Goal: Task Accomplishment & Management: Use online tool/utility

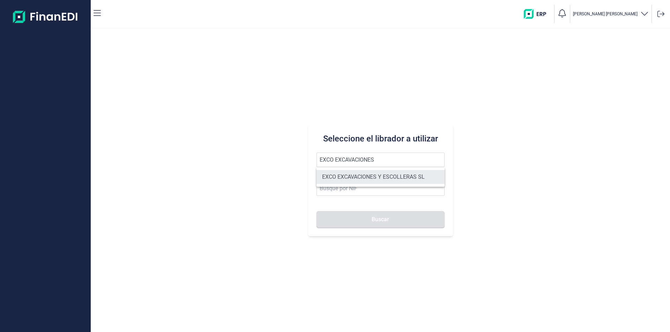
click at [346, 176] on li "EXCO EXCAVACIONES Y ESCOLLERAS SL" at bounding box center [380, 177] width 128 height 14
type input "EXCO EXCAVACIONES Y ESCOLLERAS SL"
type input "B67869990"
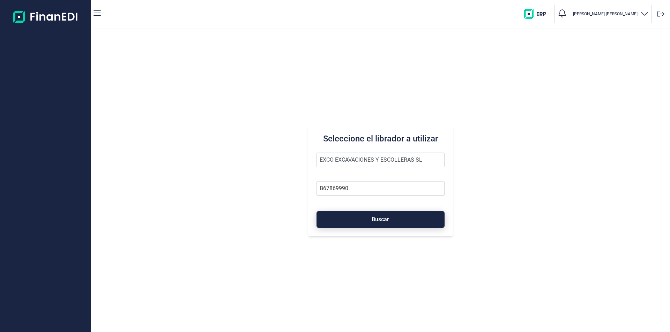
click at [363, 218] on button "Buscar" at bounding box center [380, 219] width 128 height 17
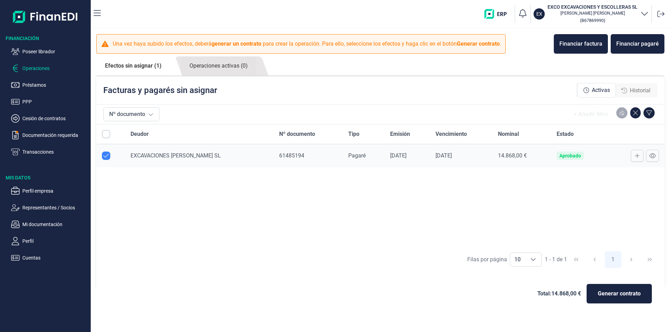
checkbox input "true"
click at [53, 134] on p "Documentación requerida" at bounding box center [55, 135] width 66 height 8
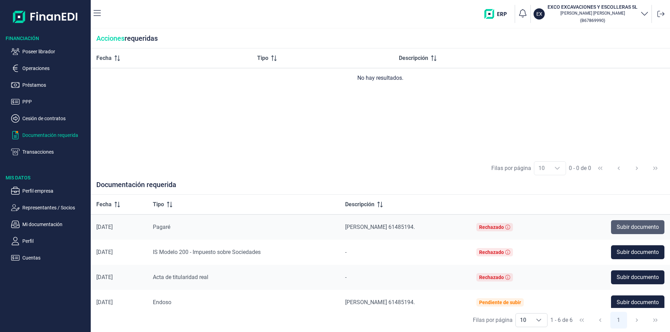
click at [623, 227] on span "Subir documento" at bounding box center [637, 227] width 42 height 8
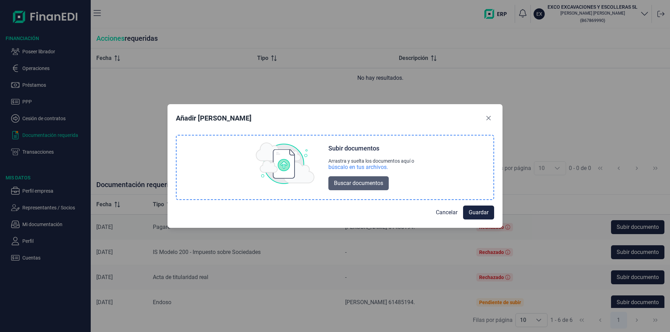
click at [378, 185] on span "Buscar documentos" at bounding box center [358, 183] width 49 height 8
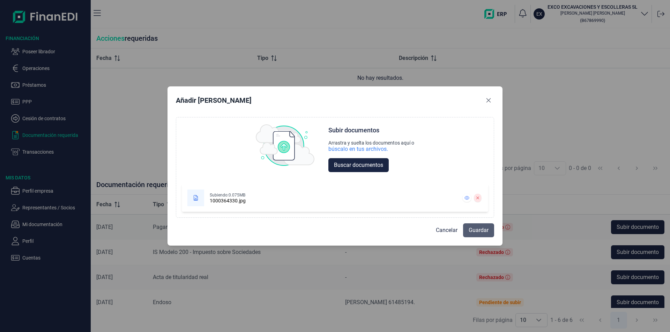
click at [474, 227] on span "Guardar" at bounding box center [478, 230] width 20 height 8
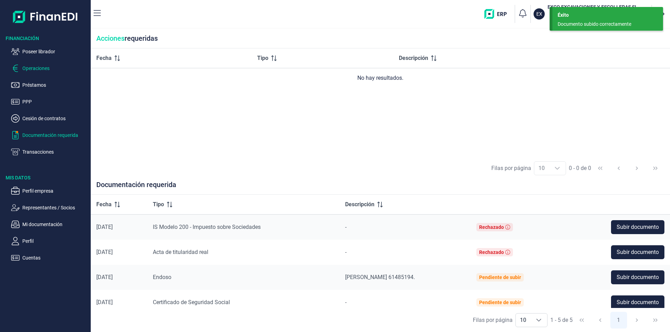
click at [37, 64] on p "Operaciones" at bounding box center [55, 68] width 66 height 8
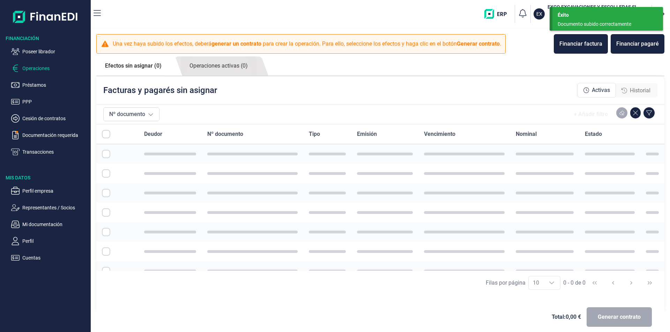
checkbox input "true"
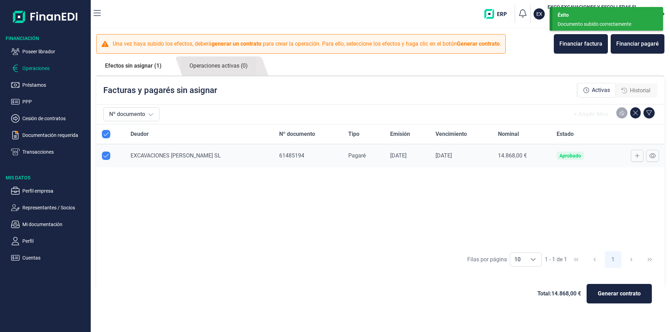
checkbox input "true"
click at [635, 156] on icon at bounding box center [636, 156] width 5 height 6
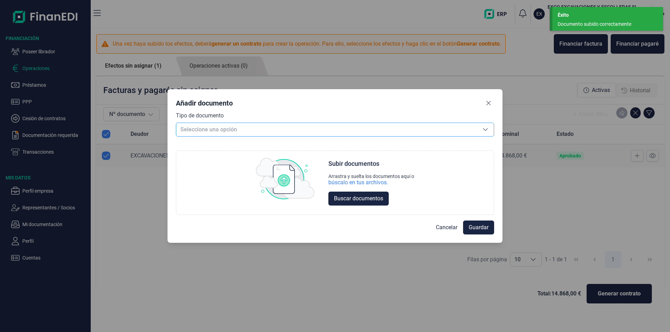
drag, startPoint x: 257, startPoint y: 129, endPoint x: 247, endPoint y: 130, distance: 10.6
click at [253, 130] on span "Seleccione una opción" at bounding box center [326, 129] width 301 height 13
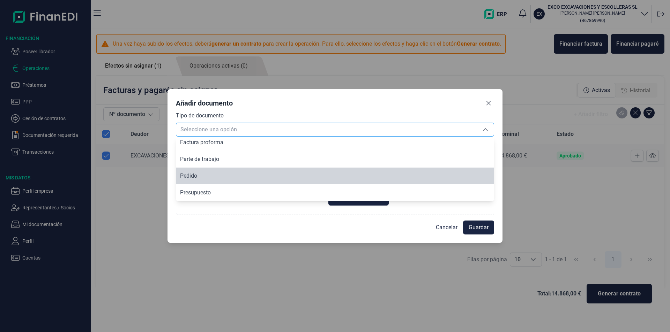
scroll to position [84, 0]
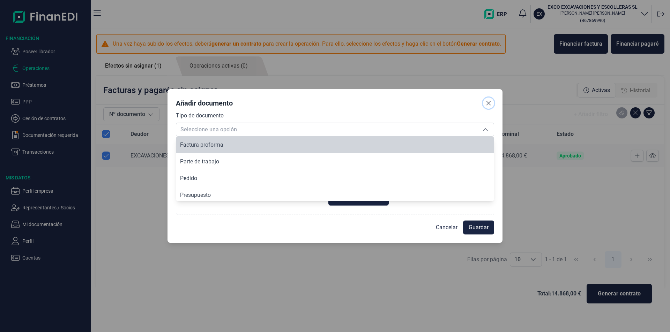
drag, startPoint x: 489, startPoint y: 102, endPoint x: 507, endPoint y: 115, distance: 21.8
click at [490, 102] on icon "Close" at bounding box center [488, 103] width 5 height 5
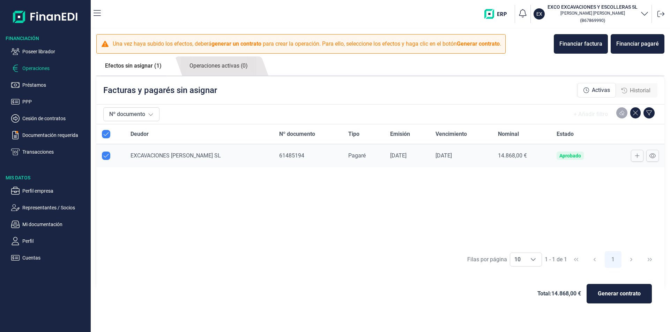
click at [616, 158] on div at bounding box center [635, 156] width 46 height 12
click at [652, 156] on icon at bounding box center [652, 156] width 6 height 6
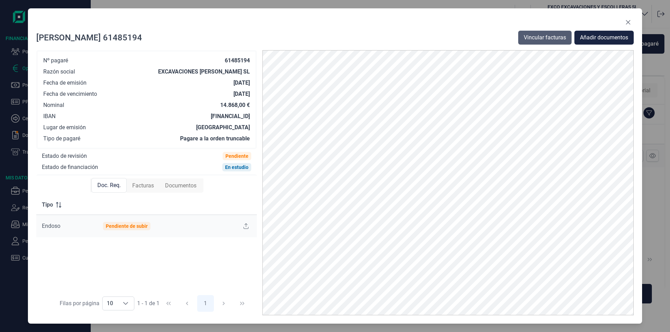
click at [543, 37] on span "Vincular facturas" at bounding box center [544, 37] width 42 height 8
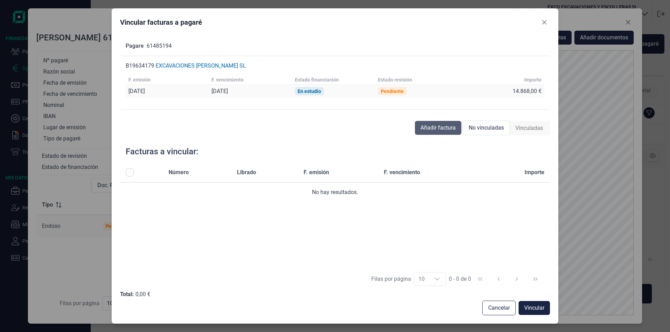
click at [433, 127] on span "Añadir factura" at bounding box center [437, 128] width 35 height 8
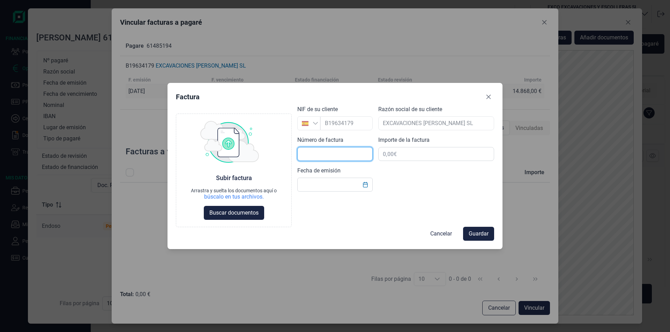
click at [308, 156] on input "text" at bounding box center [334, 154] width 75 height 14
type input "2025-0019"
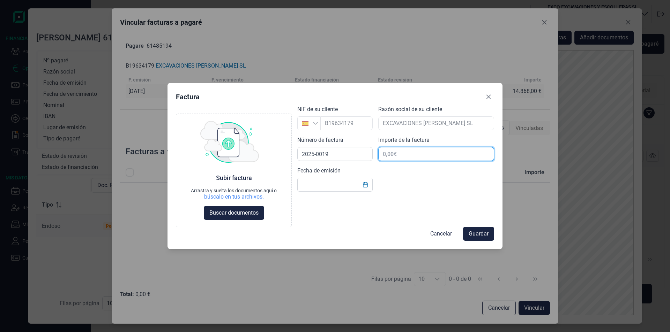
click at [408, 153] on input "text" at bounding box center [436, 154] width 116 height 14
type input "14.868,00 €"
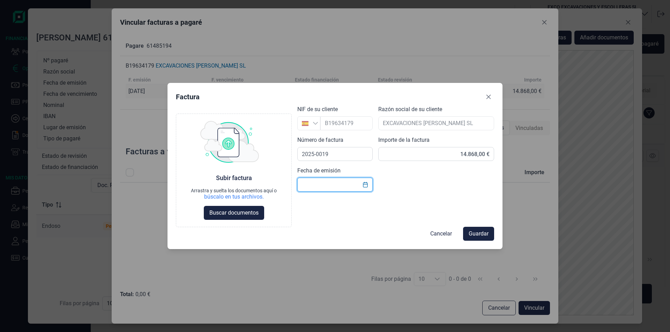
click at [312, 181] on input "text" at bounding box center [334, 185] width 75 height 14
type input "12/08/2025"
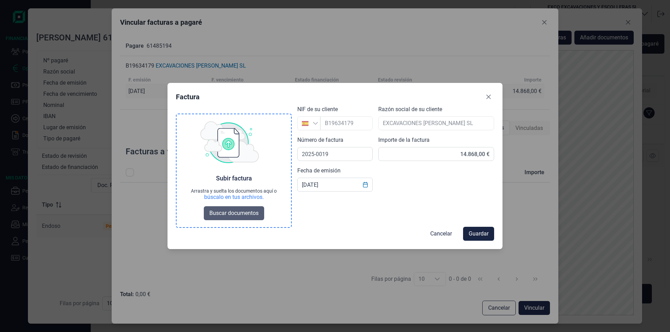
click at [221, 214] on span "Buscar documentos" at bounding box center [233, 213] width 49 height 8
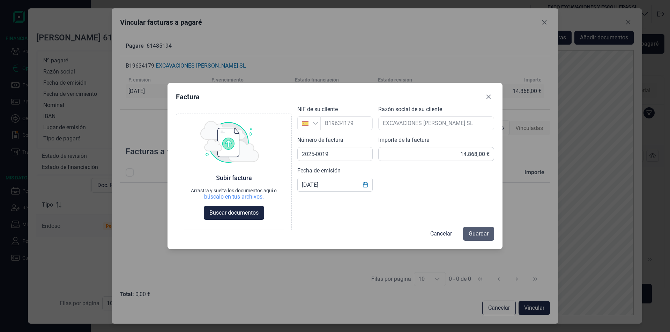
click at [470, 229] on button "Guardar" at bounding box center [478, 234] width 31 height 14
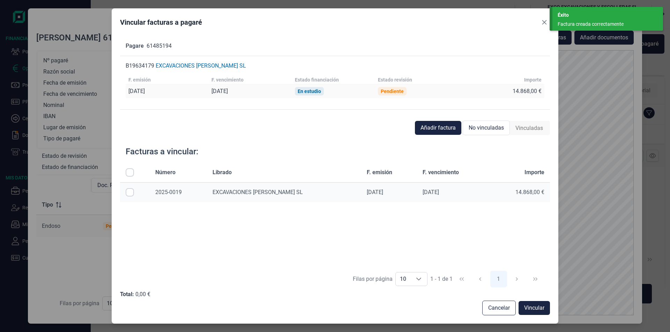
click at [130, 192] on input "Row Selected null" at bounding box center [130, 192] width 8 height 8
checkbox input "true"
click at [541, 310] on span "Vincular" at bounding box center [534, 308] width 20 height 8
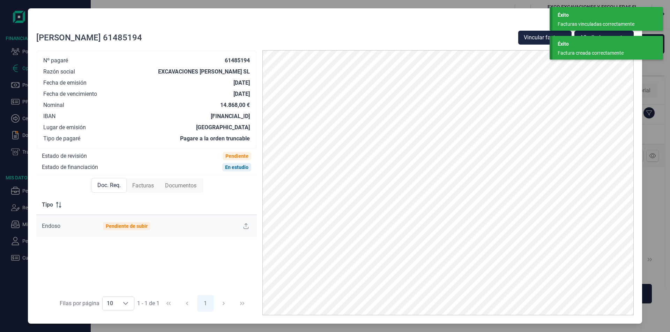
click at [566, 48] on div "Éxito Factura creada correctamente" at bounding box center [607, 48] width 111 height 24
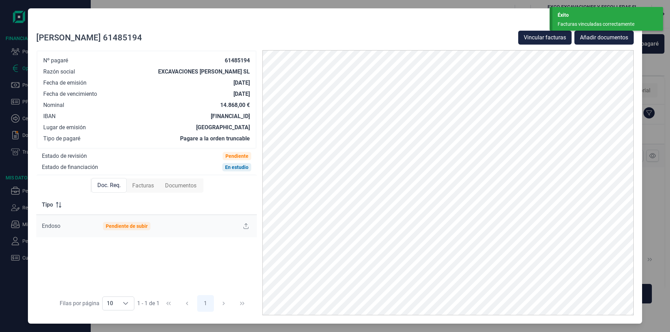
click at [576, 20] on div "Éxito Facturas vinculadas correctamente" at bounding box center [607, 19] width 111 height 24
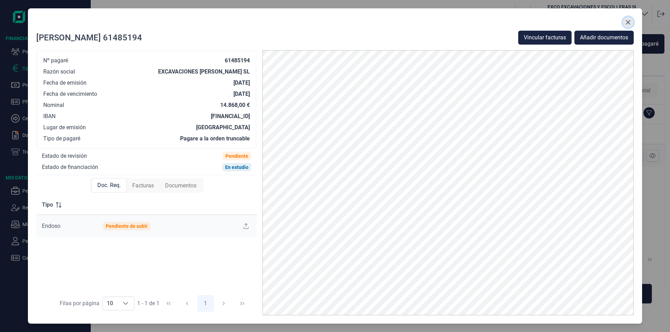
click at [628, 23] on icon "Close" at bounding box center [628, 22] width 5 height 5
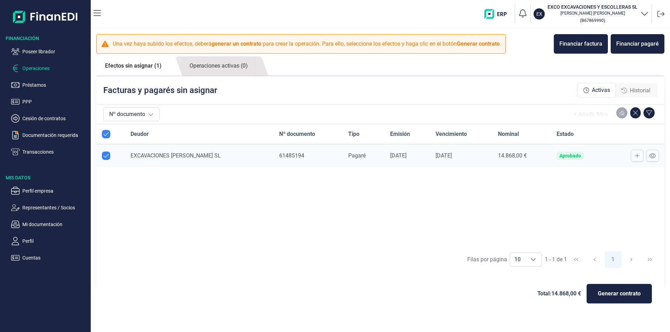
click at [250, 234] on div "Deudor Nº documento Tipo Emisión Vencimiento Nominal Estado EXCAVACIONES SIERRA…" at bounding box center [380, 185] width 568 height 123
click at [36, 255] on p "Cuentas" at bounding box center [55, 258] width 66 height 8
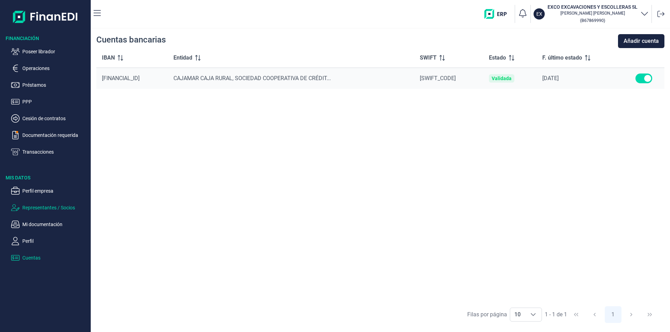
click at [39, 208] on p "Representantes / Socios" at bounding box center [55, 208] width 66 height 8
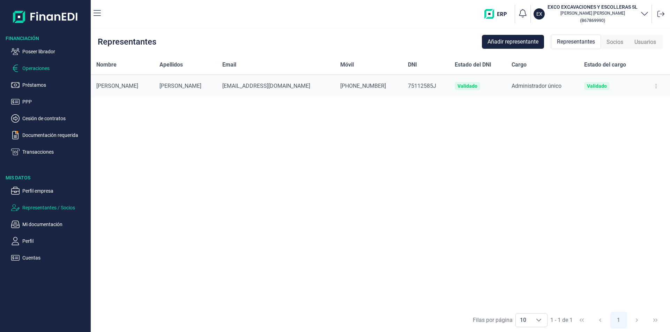
click at [47, 68] on p "Operaciones" at bounding box center [55, 68] width 66 height 8
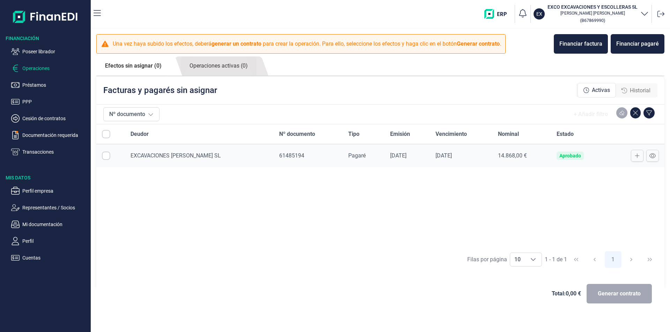
checkbox input "true"
click at [603, 293] on span "Generar contrato" at bounding box center [618, 294] width 43 height 8
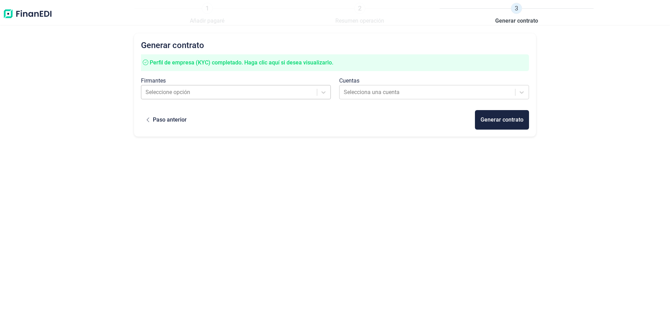
click at [217, 90] on div at bounding box center [229, 93] width 168 height 10
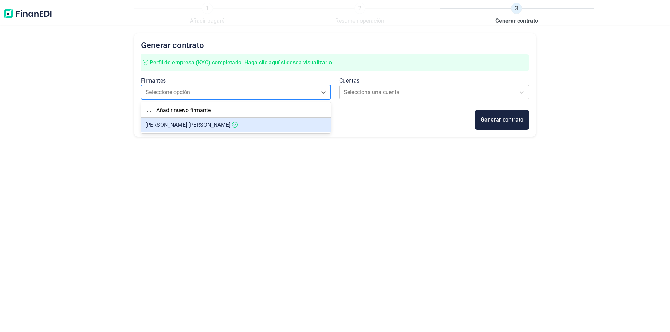
click at [208, 125] on span "JOSE ALBERTO RODRIGUEZ SANCHEZ" at bounding box center [187, 125] width 85 height 7
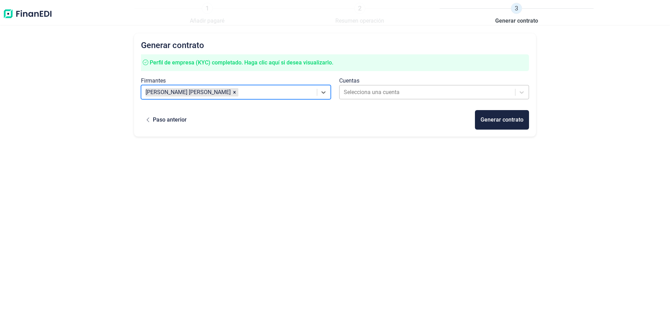
click at [380, 91] on div at bounding box center [427, 93] width 168 height 10
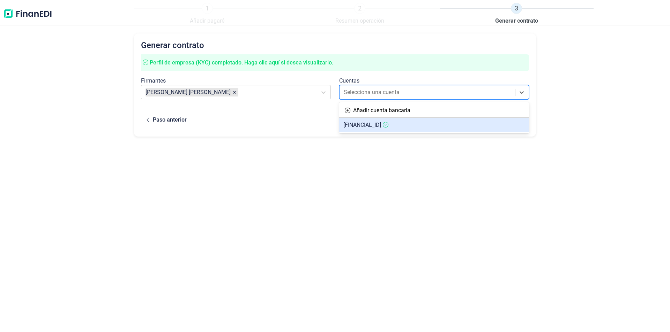
click at [379, 127] on span "ES9630583207912720008209" at bounding box center [362, 125] width 38 height 7
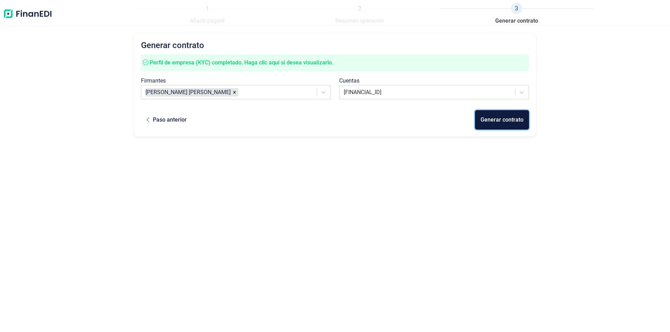
click at [498, 119] on div "Generar contrato" at bounding box center [501, 120] width 43 height 8
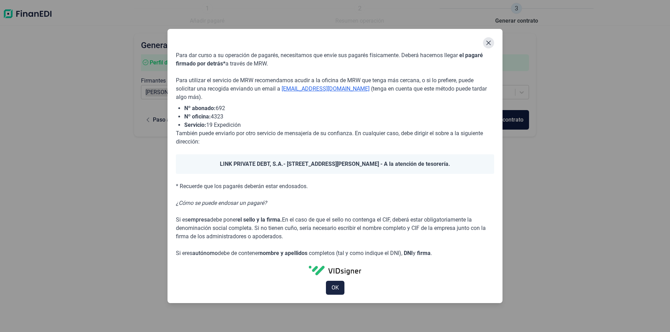
click at [485, 41] on button "Close" at bounding box center [488, 42] width 11 height 11
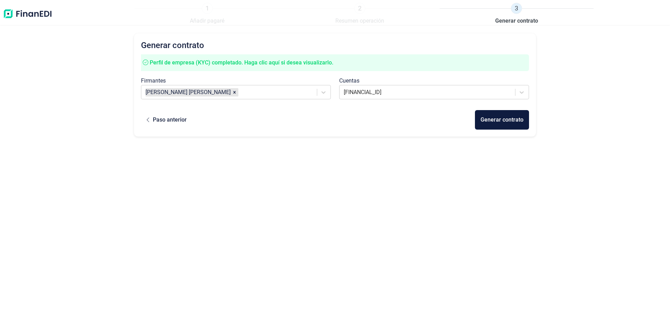
click at [393, 173] on div "Generar contrato Perfil de empresa (KYC) completado. Haga clic aquí si desea vi…" at bounding box center [335, 169] width 402 height 272
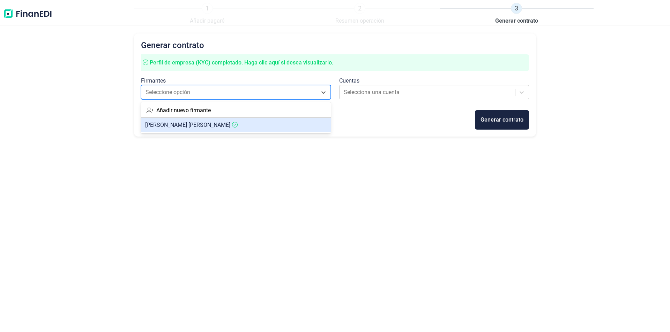
click at [192, 124] on span "[PERSON_NAME] [PERSON_NAME] [PERSON_NAME]" at bounding box center [187, 125] width 85 height 7
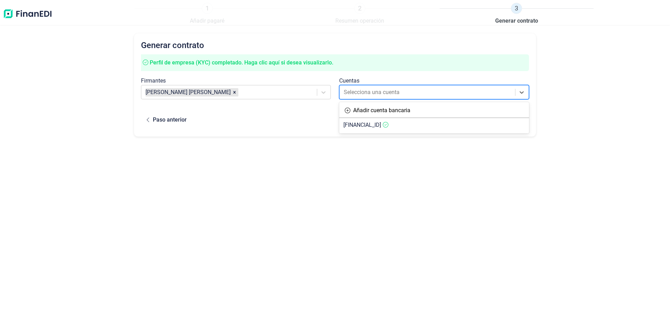
click at [378, 95] on div at bounding box center [427, 93] width 168 height 10
click at [370, 127] on span "ES9630583207912720008209" at bounding box center [362, 125] width 38 height 7
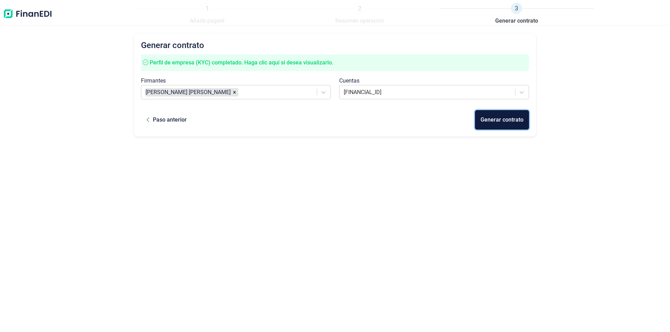
click at [492, 119] on div "Generar contrato" at bounding box center [501, 120] width 43 height 8
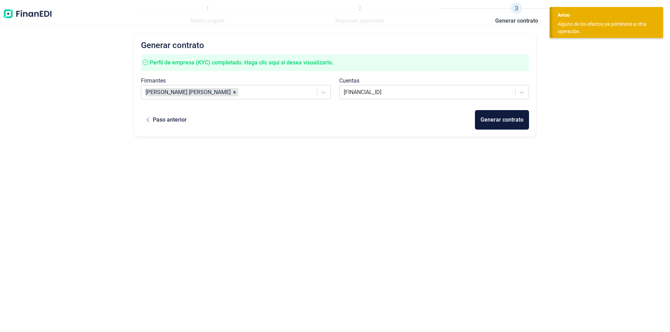
click at [453, 201] on div "Generar contrato Perfil de empresa (KYC) completado. Haga clic aquí si desea vi…" at bounding box center [335, 169] width 402 height 272
click at [577, 28] on div "Alguno de los efectos ya pertenece a otra operación." at bounding box center [604, 28] width 95 height 15
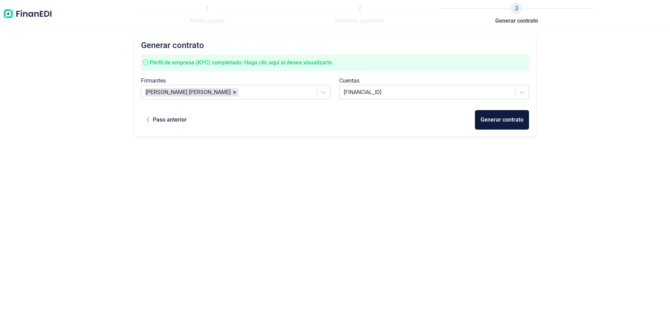
drag, startPoint x: 532, startPoint y: 169, endPoint x: 409, endPoint y: 187, distance: 124.7
click at [485, 178] on div "Generar contrato Perfil de empresa (KYC) completado. Haga clic aquí si desea vi…" at bounding box center [335, 169] width 402 height 272
click at [249, 166] on div "Generar contrato Perfil de empresa (KYC) completado. Haga clic aquí si desea vi…" at bounding box center [335, 169] width 402 height 272
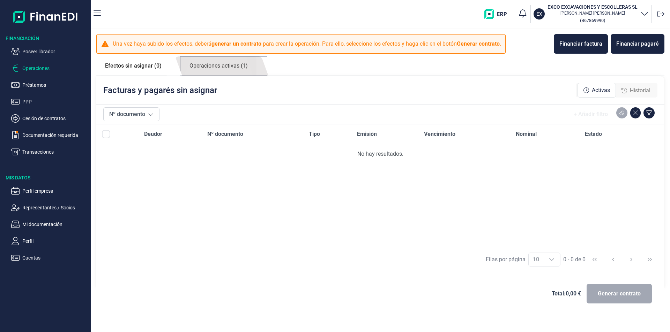
click at [223, 66] on link "Operaciones activas (1)" at bounding box center [219, 65] width 76 height 19
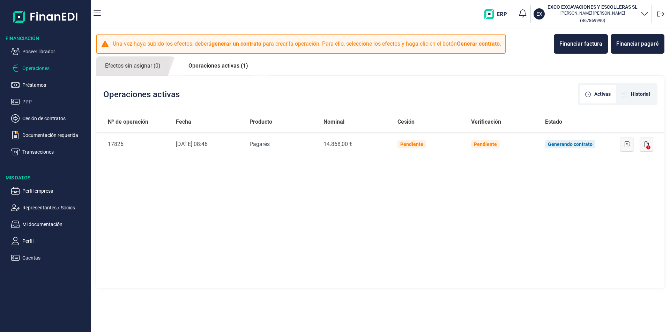
click at [222, 67] on link "Operaciones activas (1)" at bounding box center [218, 65] width 77 height 19
click at [39, 49] on p "Poseer librador" at bounding box center [55, 51] width 66 height 8
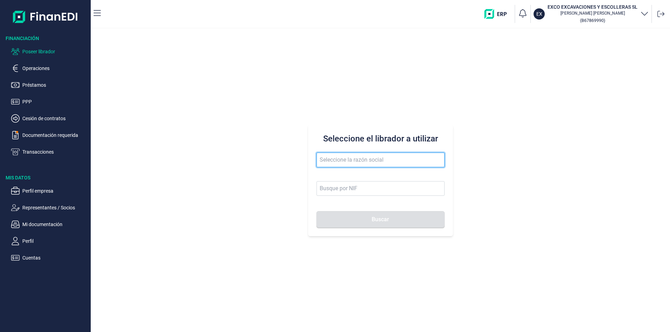
click at [328, 158] on input "text" at bounding box center [380, 160] width 128 height 15
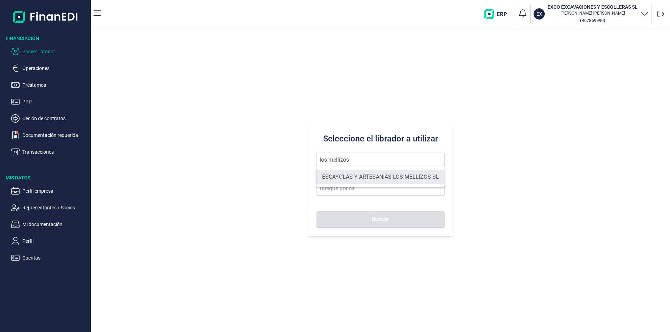
drag, startPoint x: 413, startPoint y: 178, endPoint x: 394, endPoint y: 206, distance: 34.1
click at [411, 181] on li "ESCAYOLAS Y ARTESANIAS LOS MELLIZOS SL" at bounding box center [380, 177] width 128 height 14
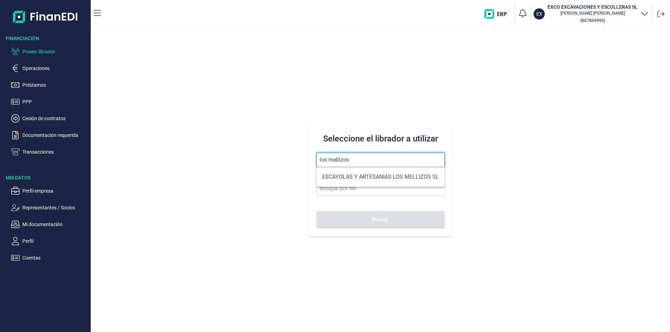
type input "ESCAYOLAS Y ARTESANIAS LOS MELLIZOS SL"
type input "B73904971"
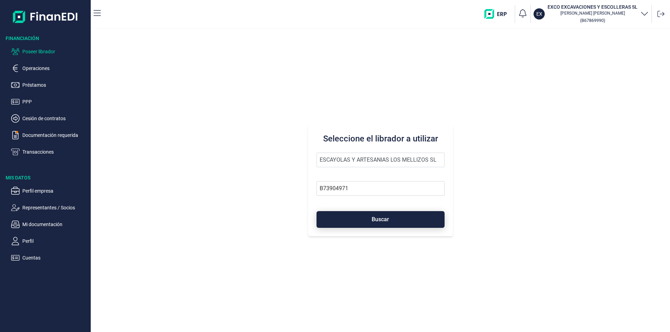
click at [387, 221] on span "Buscar" at bounding box center [379, 219] width 17 height 5
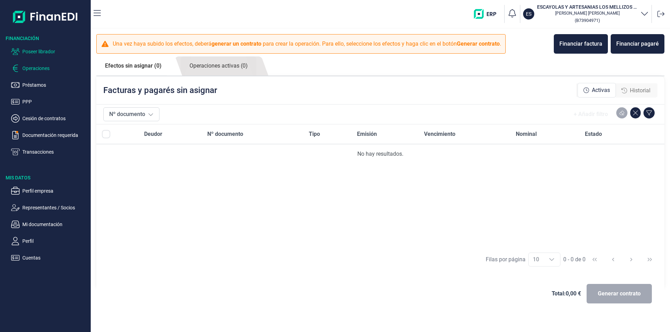
click at [54, 52] on p "Poseer librador" at bounding box center [55, 51] width 66 height 8
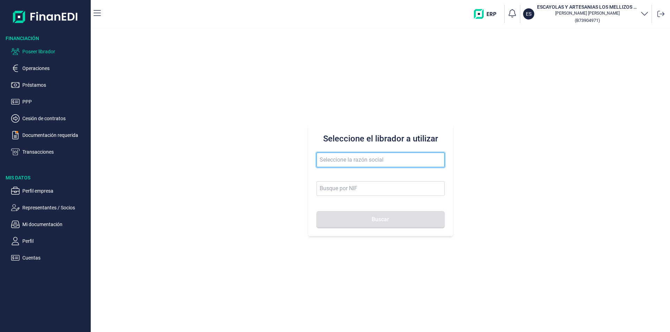
click at [322, 158] on input "text" at bounding box center [380, 160] width 128 height 15
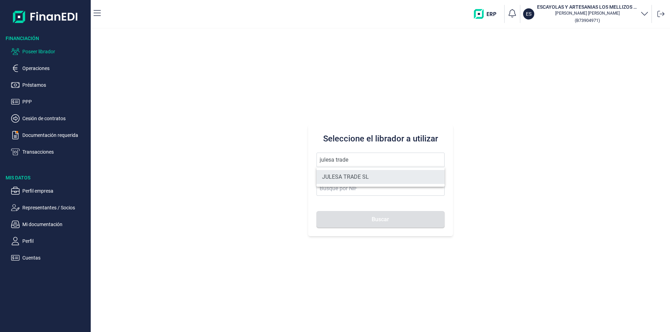
click at [337, 178] on li "JULESA TRADE SL" at bounding box center [380, 177] width 128 height 14
type input "JULESA TRADE SL"
type input "B67388983"
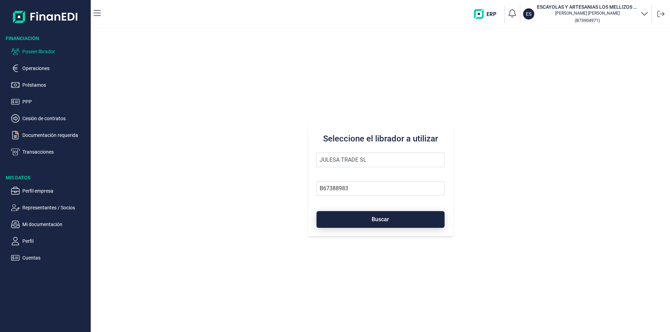
click at [345, 222] on button "Buscar" at bounding box center [380, 219] width 128 height 17
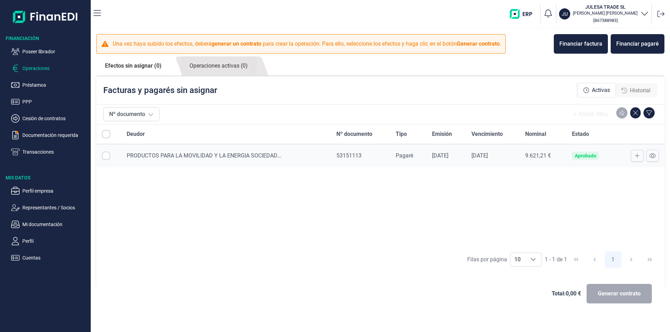
checkbox input "true"
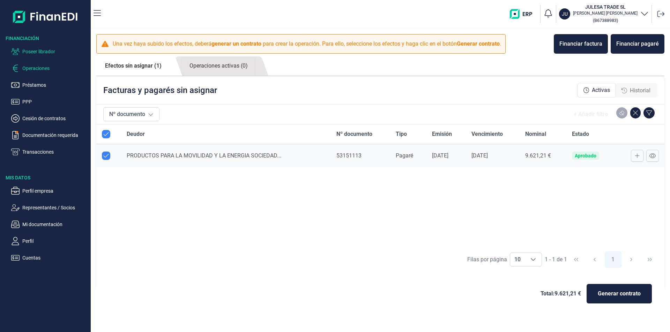
click at [28, 48] on p "Poseer librador" at bounding box center [55, 51] width 66 height 8
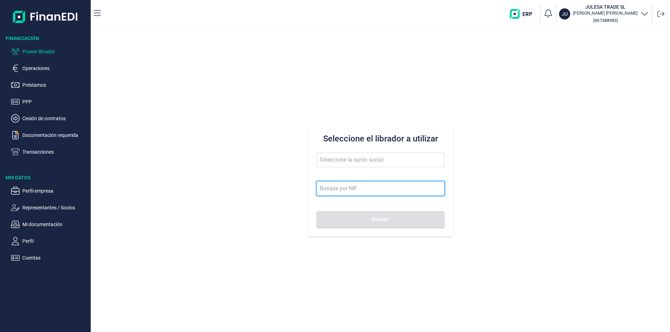
click at [327, 189] on input at bounding box center [380, 188] width 128 height 15
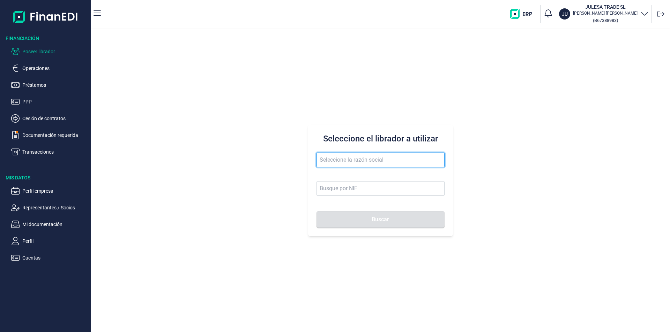
click at [324, 161] on input "text" at bounding box center [380, 160] width 128 height 15
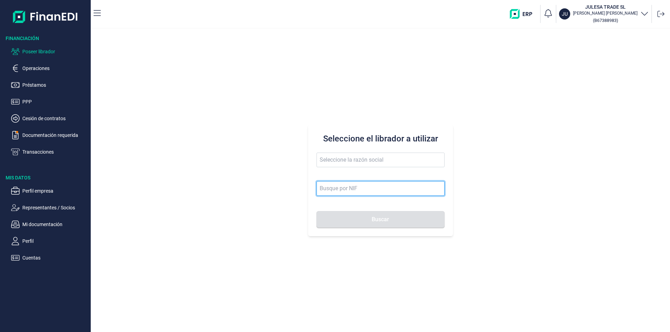
click at [326, 189] on input at bounding box center [380, 188] width 128 height 15
type input "21046847f"
click at [316, 211] on button "Buscar" at bounding box center [380, 219] width 128 height 17
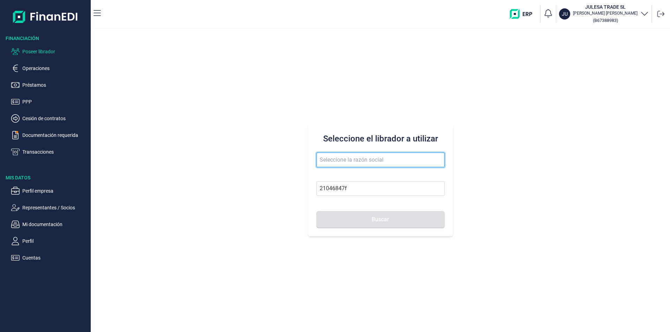
drag, startPoint x: 362, startPoint y: 157, endPoint x: 342, endPoint y: 165, distance: 21.8
click at [362, 157] on input "text" at bounding box center [380, 160] width 128 height 15
type input "[PERSON_NAME]"
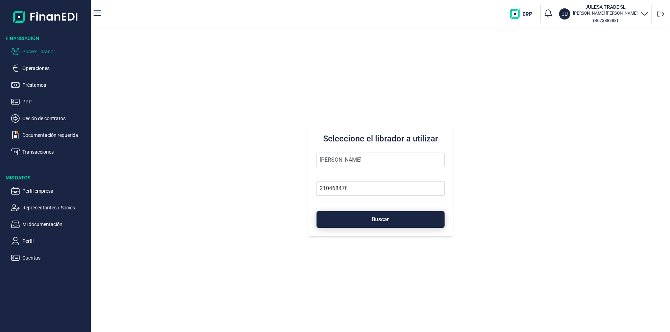
click at [375, 220] on span "Buscar" at bounding box center [379, 219] width 17 height 5
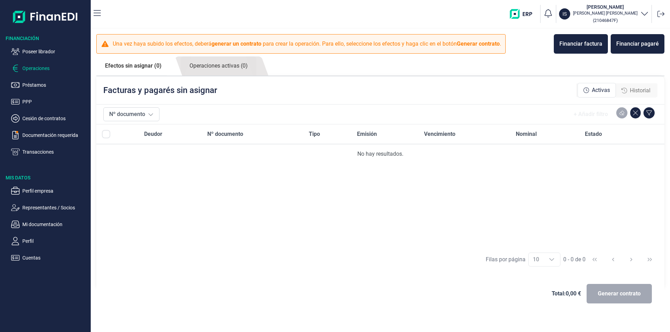
click at [633, 90] on span "Historial" at bounding box center [639, 90] width 21 height 8
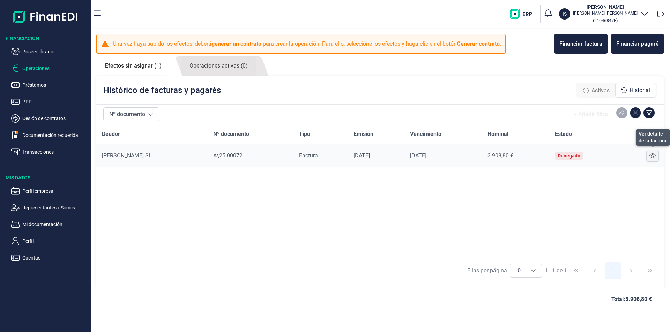
click at [651, 155] on icon at bounding box center [652, 155] width 6 height 5
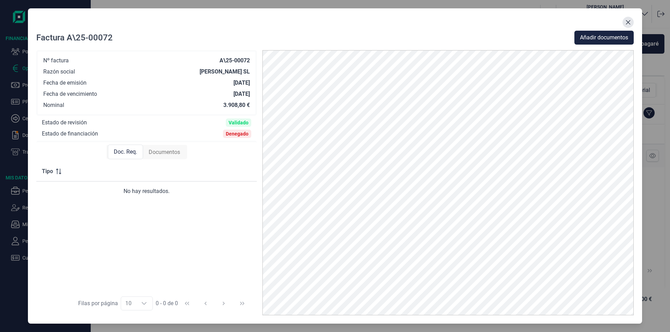
click at [629, 22] on icon "Close" at bounding box center [628, 23] width 6 height 6
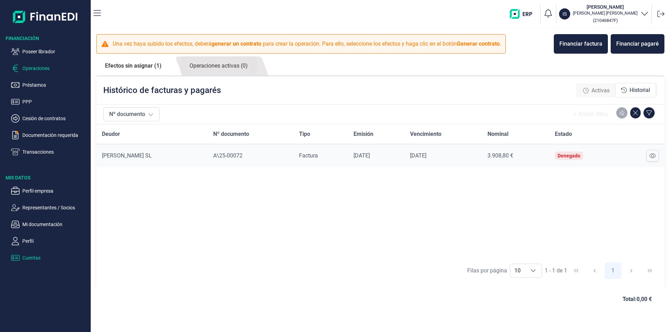
click at [36, 257] on p "Cuentas" at bounding box center [55, 258] width 66 height 8
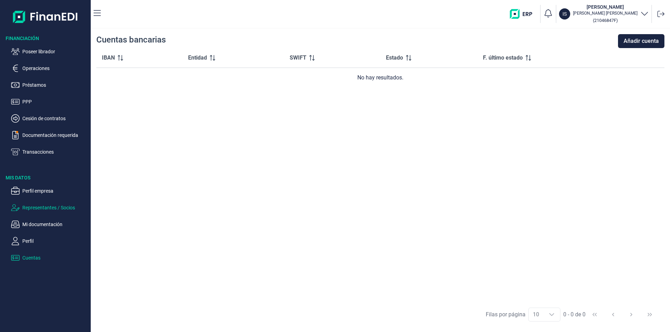
click at [37, 206] on p "Representantes / Socios" at bounding box center [55, 208] width 66 height 8
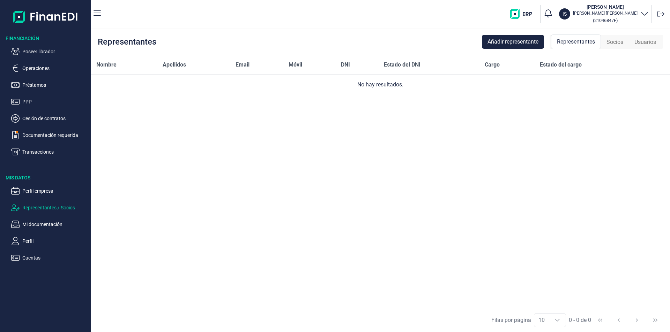
click at [35, 208] on p "Representantes / Socios" at bounding box center [55, 208] width 66 height 8
click at [497, 41] on span "Añadir representante" at bounding box center [512, 42] width 51 height 8
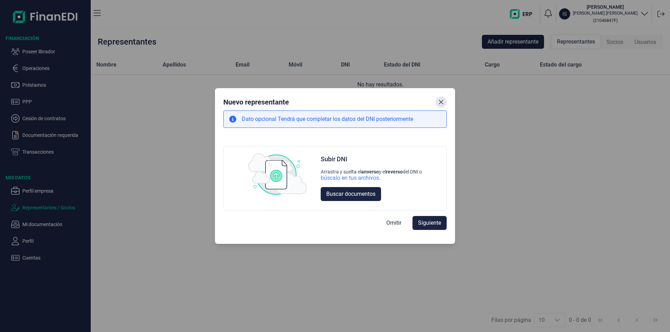
click at [441, 104] on icon "Close" at bounding box center [441, 102] width 6 height 6
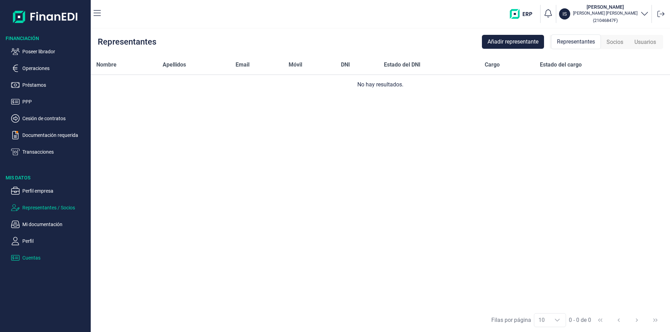
click at [28, 258] on p "Cuentas" at bounding box center [55, 258] width 66 height 8
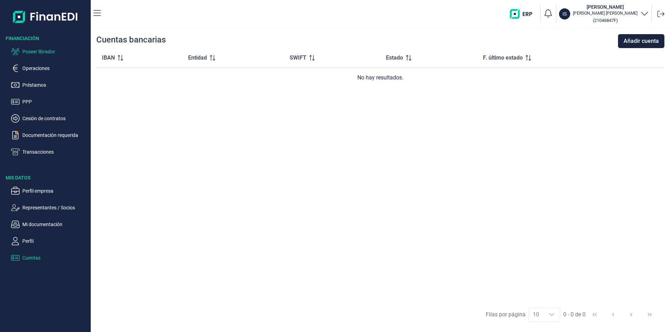
drag, startPoint x: 56, startPoint y: 51, endPoint x: 60, endPoint y: 52, distance: 3.9
click at [56, 50] on p "Poseer librador" at bounding box center [55, 51] width 66 height 8
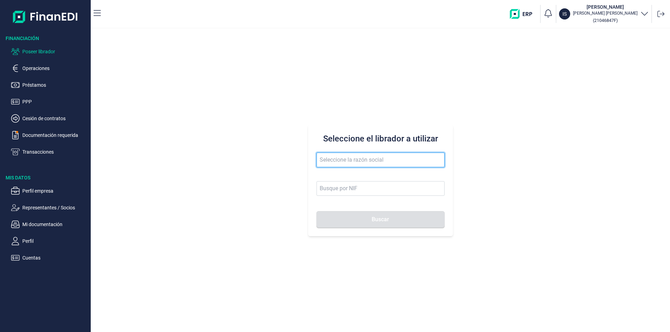
click at [327, 156] on input "text" at bounding box center [380, 160] width 128 height 15
drag, startPoint x: 355, startPoint y: 161, endPoint x: 313, endPoint y: 158, distance: 42.6
click at [313, 158] on div "Seleccione el librador a utilizar venticielo Buscar" at bounding box center [380, 181] width 145 height 112
drag, startPoint x: 354, startPoint y: 159, endPoint x: 315, endPoint y: 157, distance: 39.5
click at [315, 157] on div "Seleccione el librador a utilizar vicnete ad Buscar" at bounding box center [380, 181] width 145 height 112
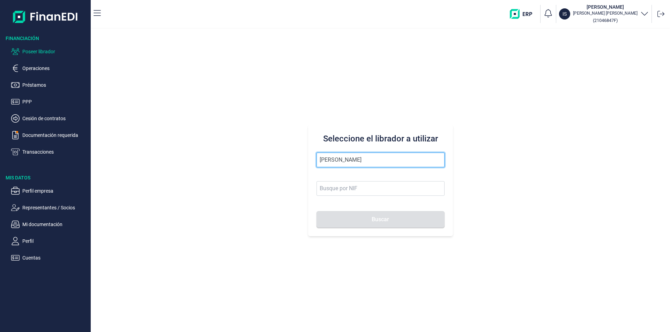
type input "[PERSON_NAME]"
drag, startPoint x: 352, startPoint y: 160, endPoint x: 302, endPoint y: 158, distance: 50.6
click at [302, 158] on div "Seleccione el librador a utilizar [PERSON_NAME]" at bounding box center [380, 181] width 579 height 304
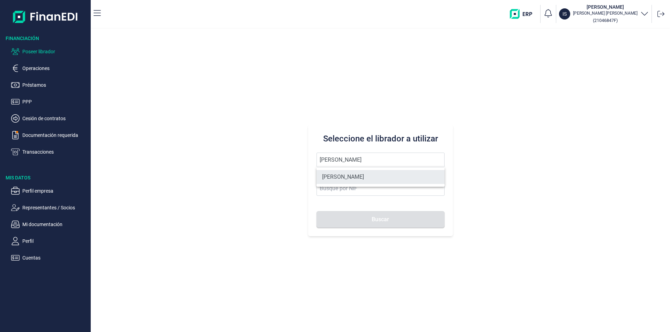
click at [339, 177] on li "[PERSON_NAME]" at bounding box center [380, 177] width 128 height 14
type input "[PERSON_NAME]"
type input "21046847F"
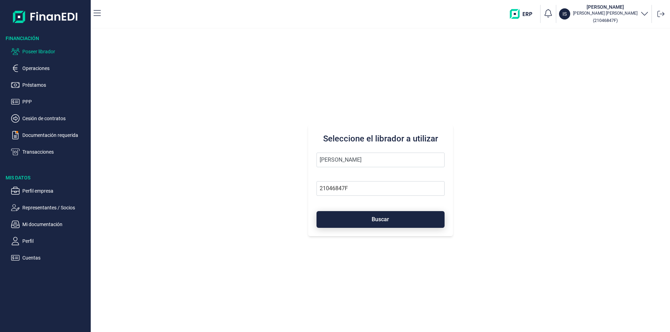
click at [344, 219] on button "Buscar" at bounding box center [380, 219] width 128 height 17
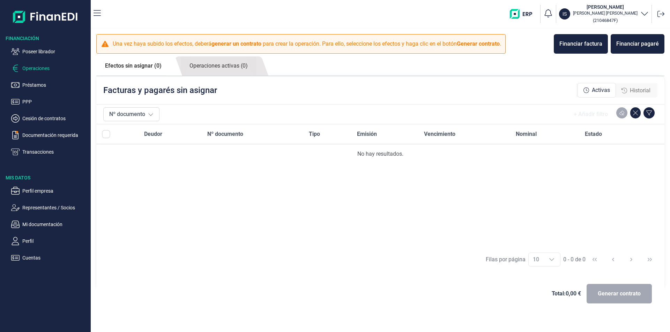
click at [635, 92] on span "Historial" at bounding box center [639, 90] width 21 height 8
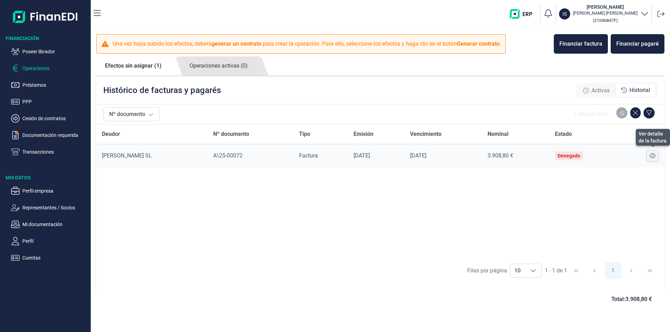
click at [653, 155] on icon at bounding box center [652, 156] width 6 height 6
